Goal: Communication & Community: Participate in discussion

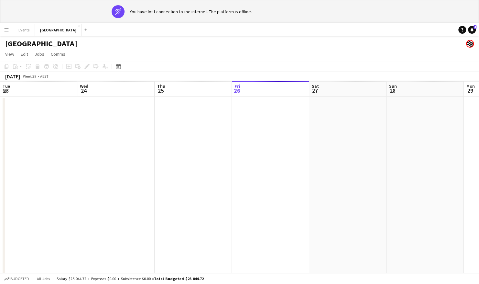
scroll to position [0, 305]
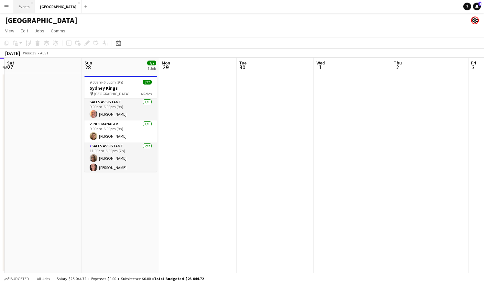
click at [22, 8] on button "Events Close" at bounding box center [24, 6] width 22 height 13
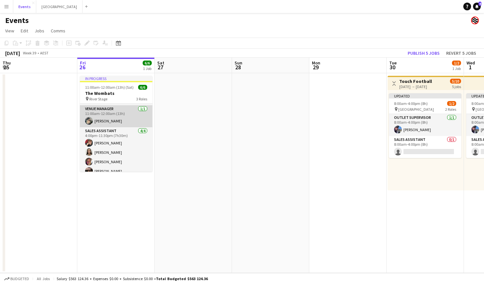
scroll to position [21, 0]
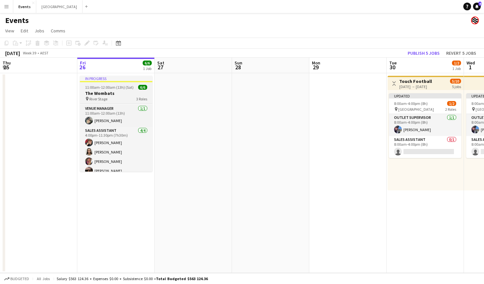
click at [112, 89] on span "11:00am-12:00am (13h) (Sat)" at bounding box center [109, 87] width 49 height 5
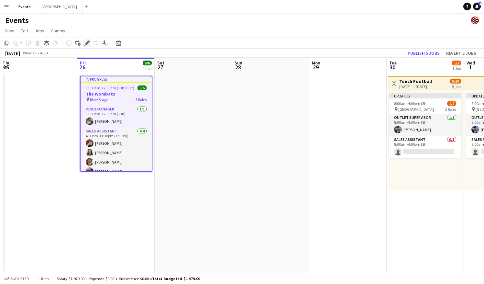
click at [87, 46] on div "Edit" at bounding box center [87, 43] width 8 height 8
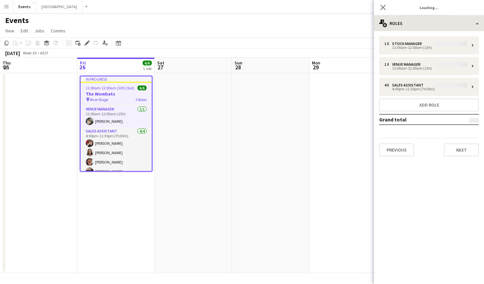
type input "**********"
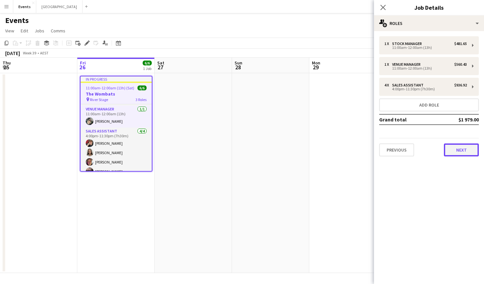
click at [467, 153] on button "Next" at bounding box center [461, 149] width 35 height 13
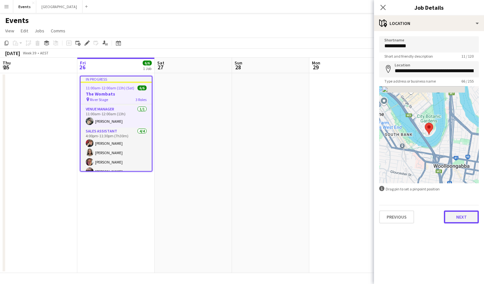
click at [460, 212] on button "Next" at bounding box center [461, 216] width 35 height 13
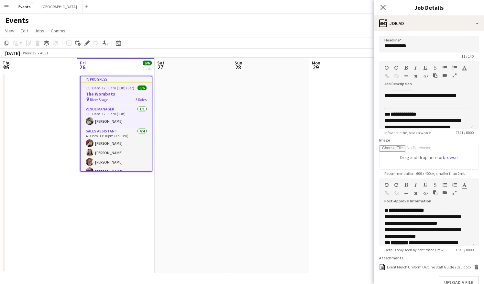
scroll to position [127, 0]
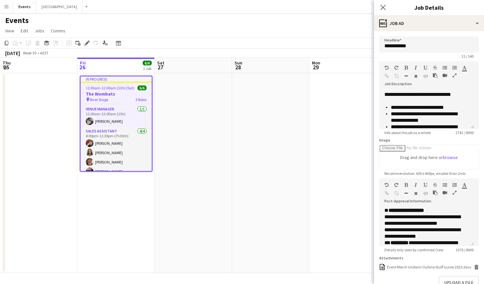
click at [453, 76] on icon "button" at bounding box center [454, 75] width 4 height 5
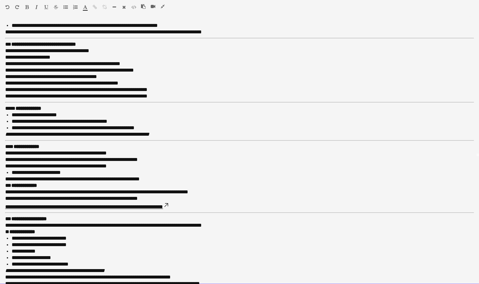
click at [161, 205] on link "**********" at bounding box center [87, 206] width 164 height 5
click at [167, 206] on link "**********" at bounding box center [87, 206] width 164 height 5
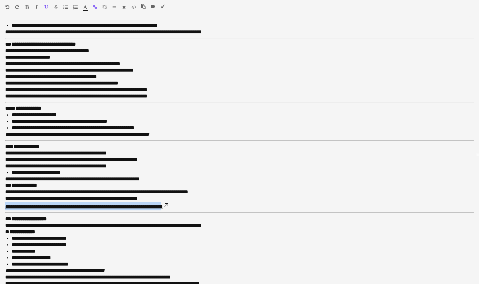
drag, startPoint x: 188, startPoint y: 205, endPoint x: 4, endPoint y: 208, distance: 184.7
click at [4, 208] on div "**********" at bounding box center [239, 152] width 479 height 263
copy link "**********"
click at [164, 6] on icon "button" at bounding box center [163, 6] width 4 height 5
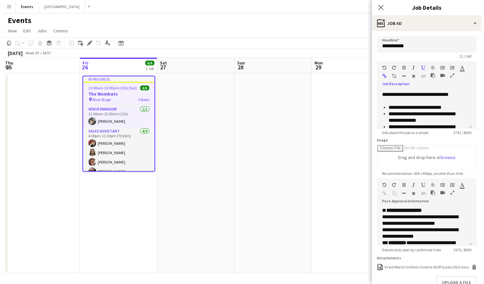
scroll to position [134, 0]
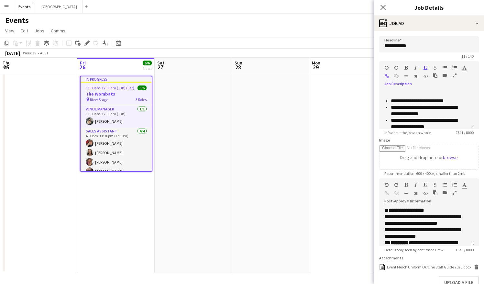
click at [189, 109] on app-date-cell at bounding box center [193, 173] width 77 height 200
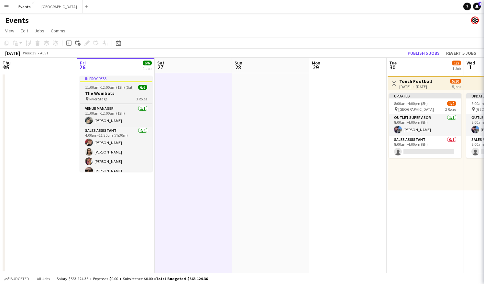
click at [132, 85] on div "11:00am-12:00am (13h) (Sat) 6/6" at bounding box center [116, 87] width 72 height 5
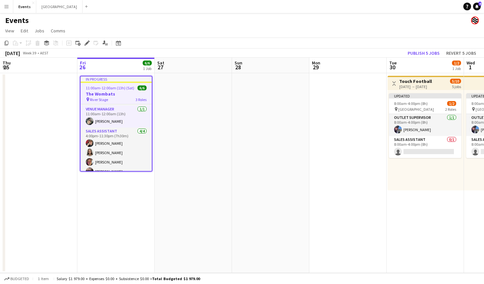
click at [7, 7] on app-icon "Menu" at bounding box center [6, 6] width 5 height 5
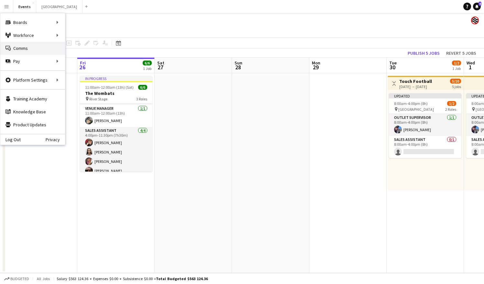
click at [22, 47] on link "Comms Comms" at bounding box center [32, 48] width 65 height 13
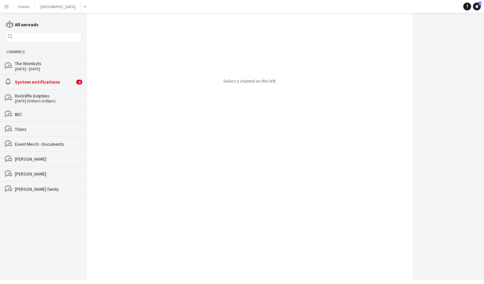
click at [49, 61] on div "The Wombats" at bounding box center [48, 63] width 66 height 6
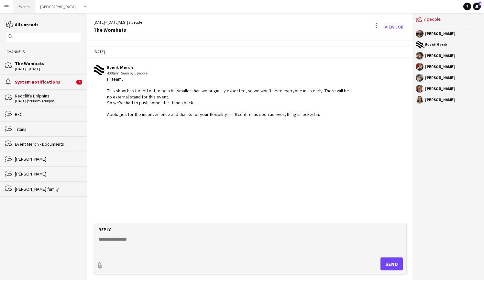
click at [28, 7] on button "Events Close" at bounding box center [24, 6] width 22 height 13
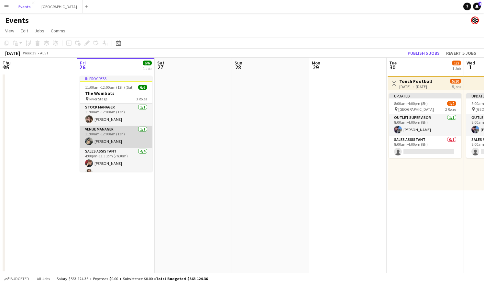
scroll to position [26, 0]
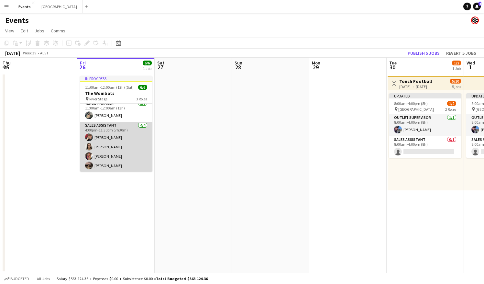
click at [105, 147] on app-card-role "Sales Assistant [DATE] 4:00pm-11:30pm (7h30m) [PERSON_NAME] [PERSON_NAME] [PERS…" at bounding box center [116, 147] width 72 height 50
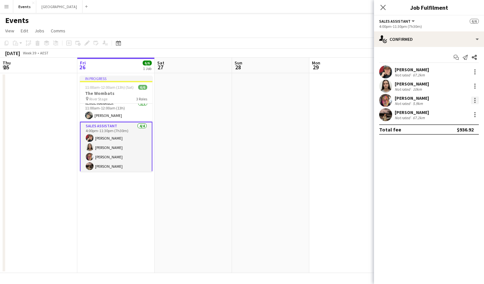
click at [474, 98] on div at bounding box center [474, 98] width 1 height 1
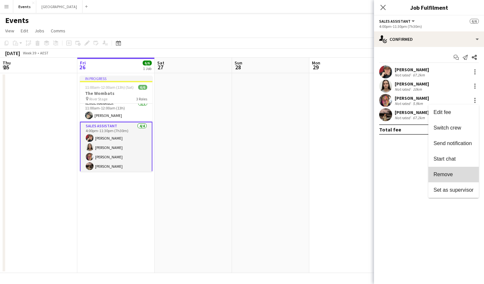
click at [448, 177] on span "Remove" at bounding box center [442, 173] width 19 height 5
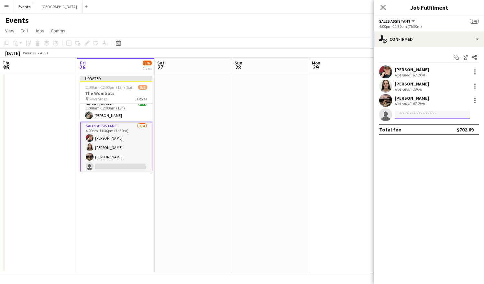
click at [414, 114] on input at bounding box center [432, 115] width 75 height 8
type input "***"
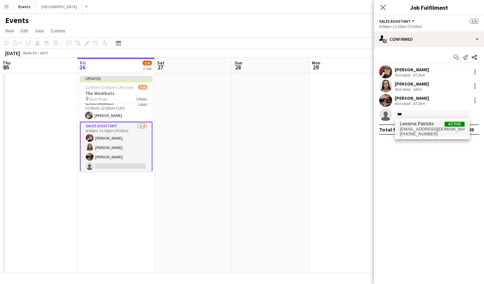
click at [420, 129] on span "[EMAIL_ADDRESS][DOMAIN_NAME]" at bounding box center [432, 128] width 65 height 5
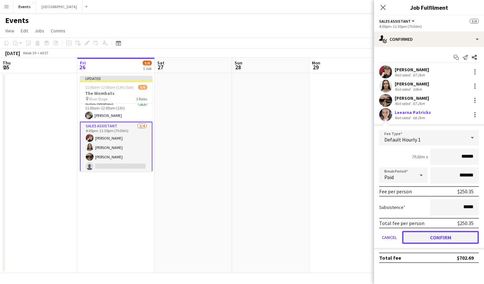
click at [445, 240] on button "Confirm" at bounding box center [440, 237] width 77 height 13
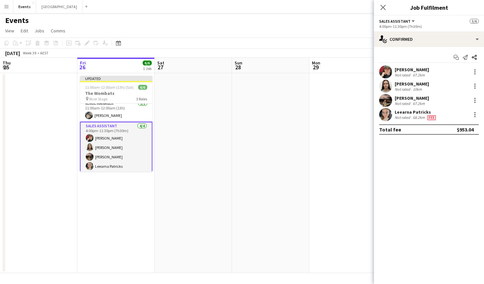
click at [207, 110] on app-date-cell at bounding box center [193, 173] width 77 height 200
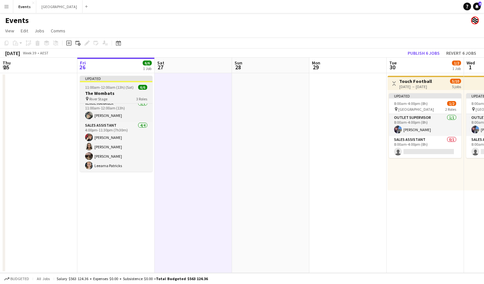
click at [124, 92] on h3 "The Wombats" at bounding box center [116, 93] width 72 height 6
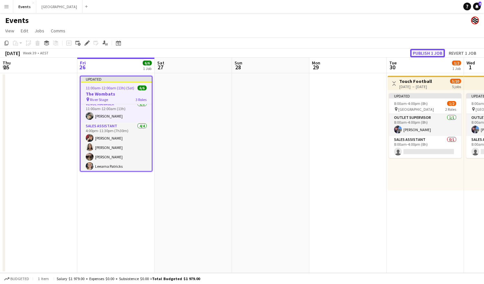
click at [419, 54] on button "Publish 1 job" at bounding box center [427, 53] width 35 height 8
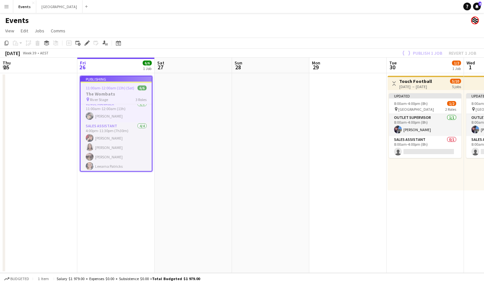
click at [5, 5] on app-icon "Menu" at bounding box center [6, 6] width 5 height 5
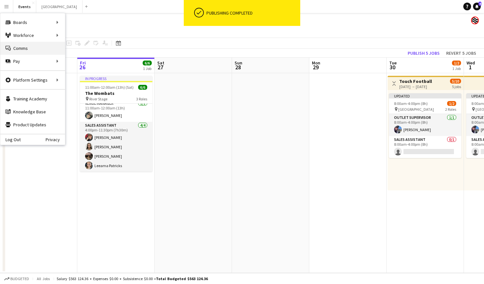
click at [56, 49] on link "Comms Comms" at bounding box center [32, 48] width 65 height 13
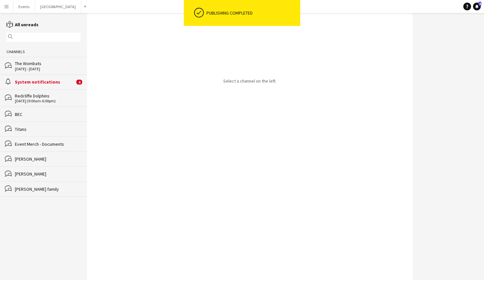
click at [39, 62] on div "The Wombats" at bounding box center [48, 63] width 66 height 6
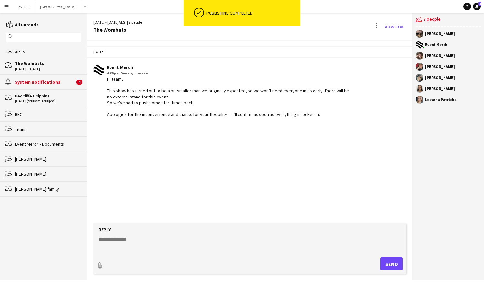
click at [173, 246] on textarea at bounding box center [251, 244] width 306 height 17
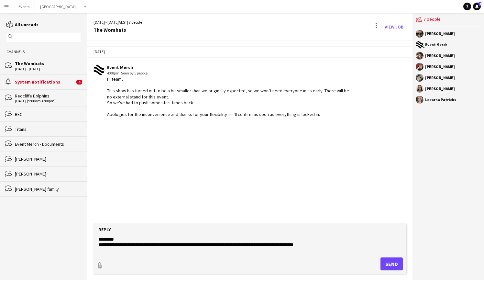
type textarea "**********"
click at [393, 265] on button "Send" at bounding box center [391, 263] width 22 height 13
